Goal: Task Accomplishment & Management: Use online tool/utility

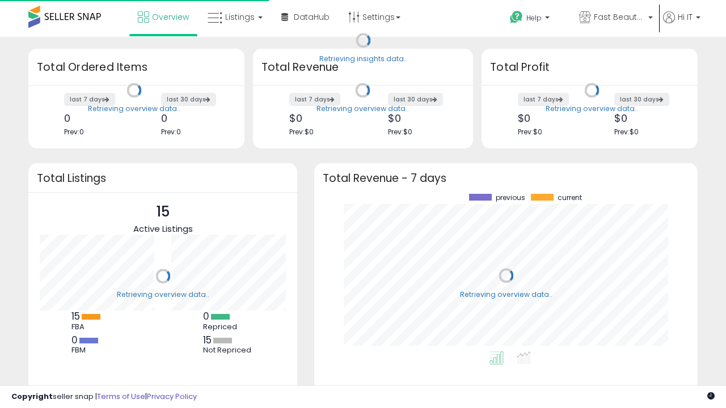
scroll to position [158, 361]
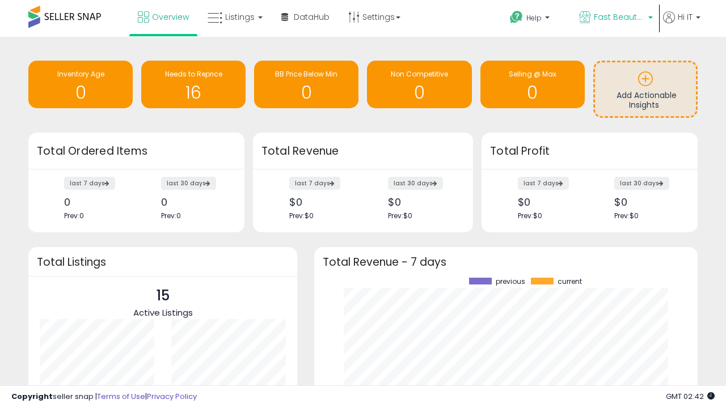
click at [615, 18] on span "Fast Beauty ([GEOGRAPHIC_DATA])" at bounding box center [619, 16] width 51 height 11
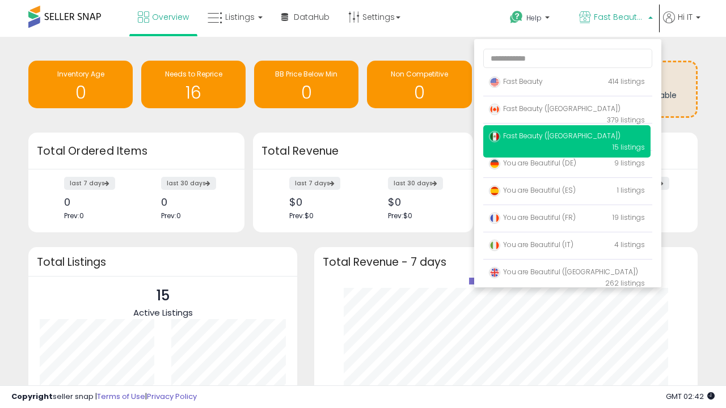
click at [567, 83] on p "Fast Beauty 414 listings" at bounding box center [566, 82] width 167 height 23
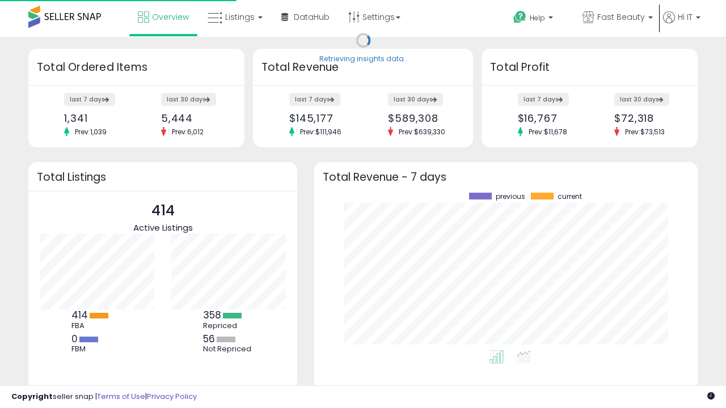
scroll to position [158, 361]
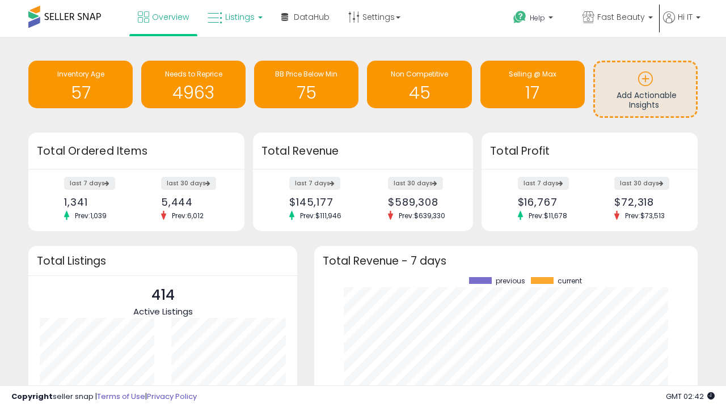
click at [234, 17] on span "Listings" at bounding box center [239, 16] width 29 height 11
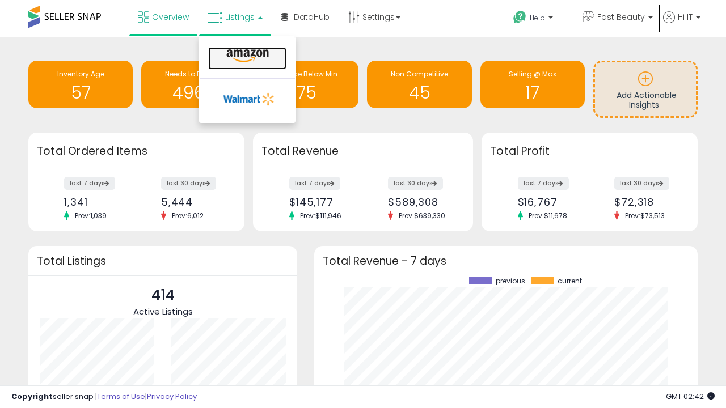
click at [246, 56] on icon at bounding box center [247, 56] width 49 height 15
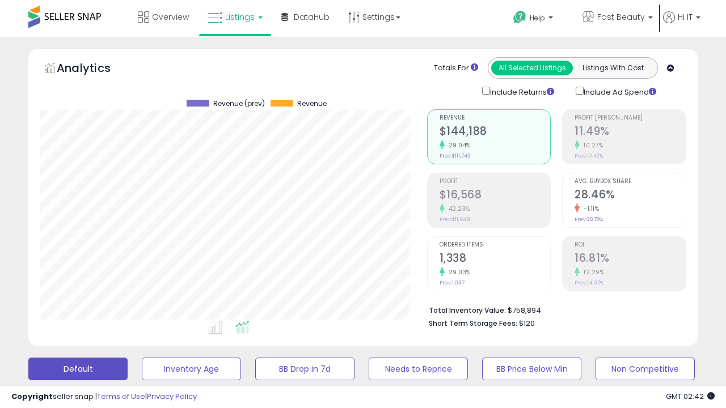
scroll to position [233, 387]
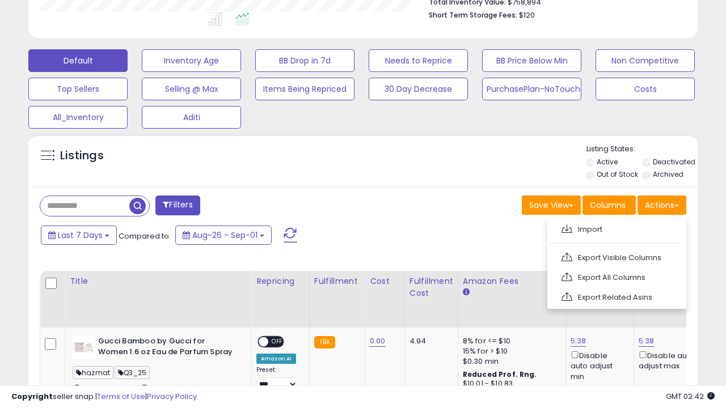
click at [567, 227] on span at bounding box center [566, 229] width 11 height 9
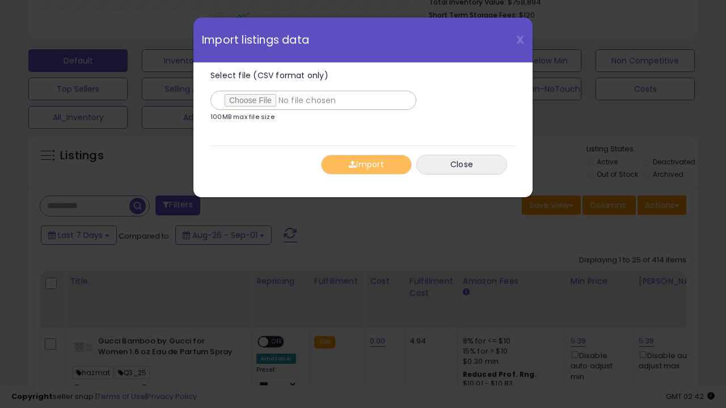
type input "**********"
click at [366, 164] on button "Import" at bounding box center [366, 165] width 91 height 20
